Goal: Task Accomplishment & Management: Manage account settings

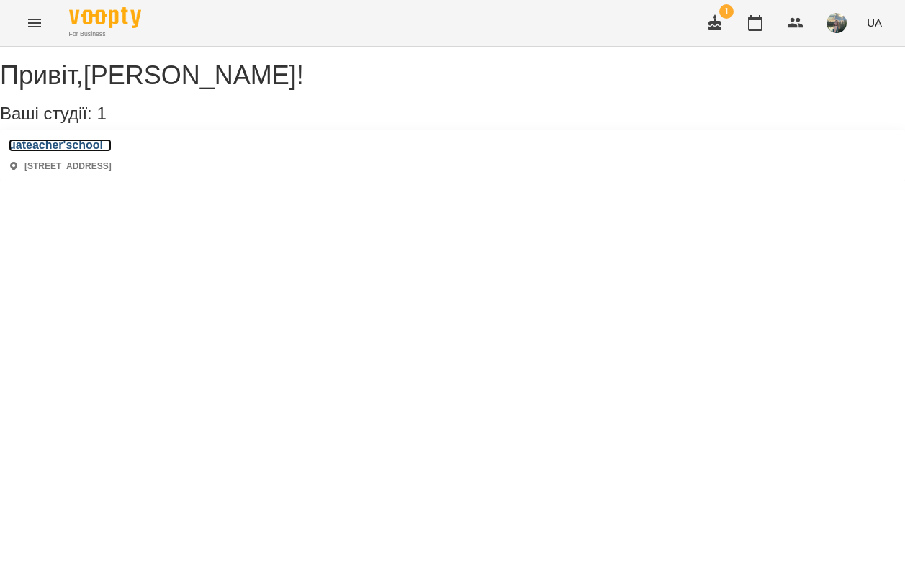
click at [108, 152] on h3 "uateacher'school" at bounding box center [60, 145] width 103 height 13
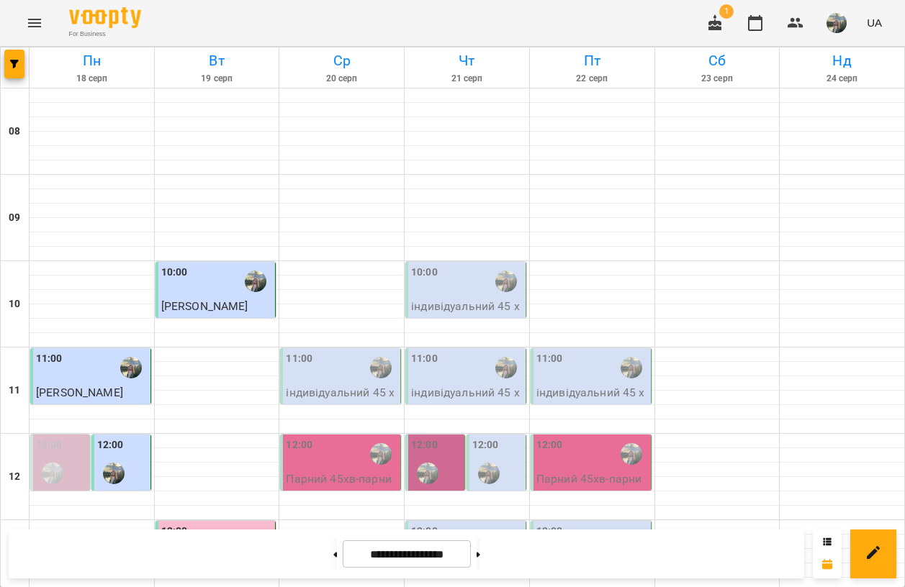
scroll to position [451, 0]
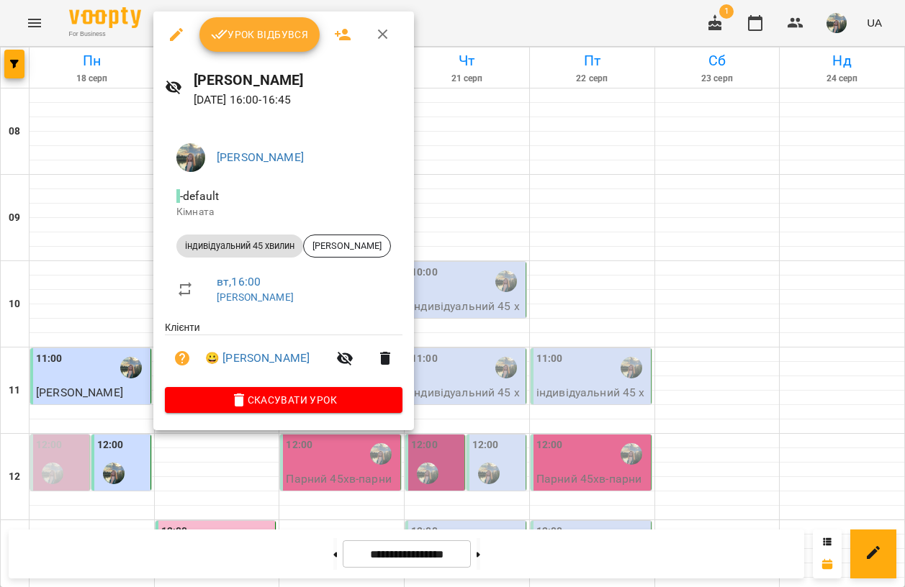
click at [243, 31] on span "Урок відбувся" at bounding box center [260, 34] width 98 height 17
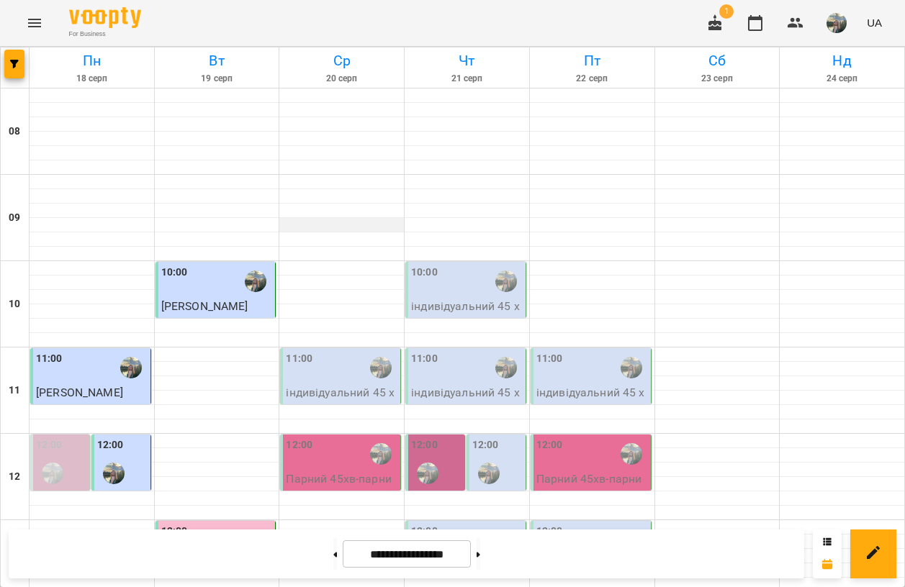
scroll to position [667, 0]
